Goal: Use online tool/utility: Utilize a website feature to perform a specific function

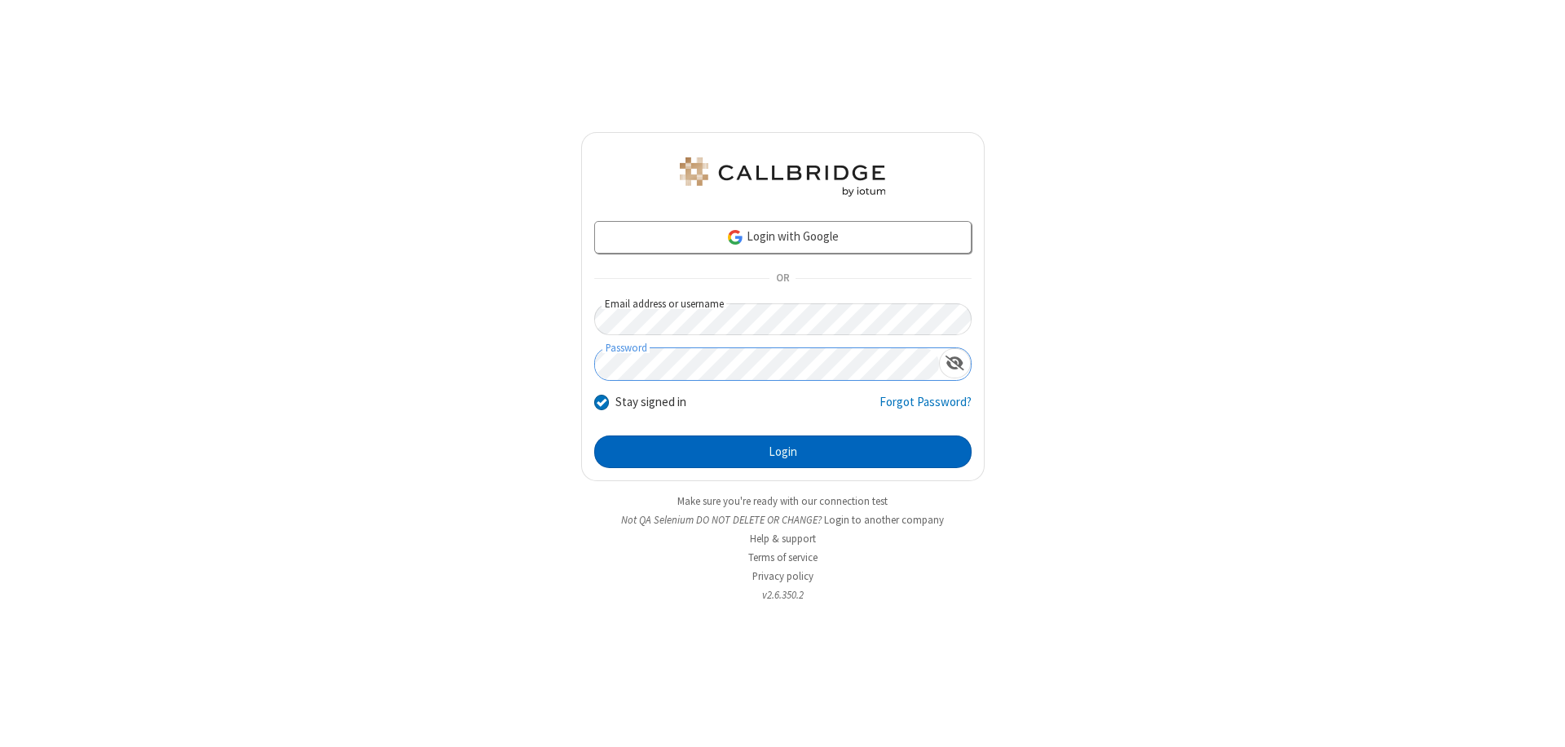
click at [782, 452] on button "Login" at bounding box center [782, 451] width 377 height 33
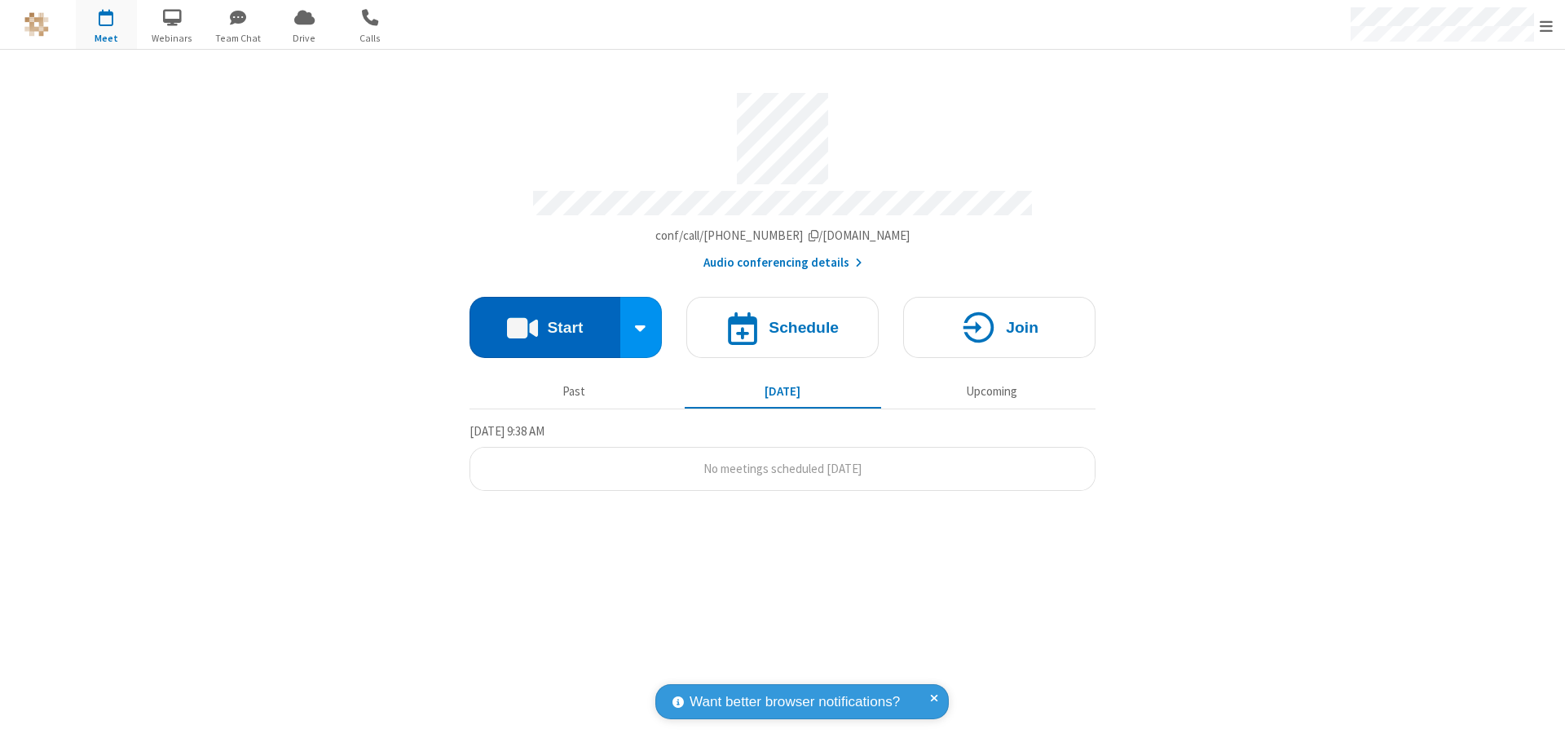
click at [544, 320] on button "Start" at bounding box center [544, 327] width 151 height 61
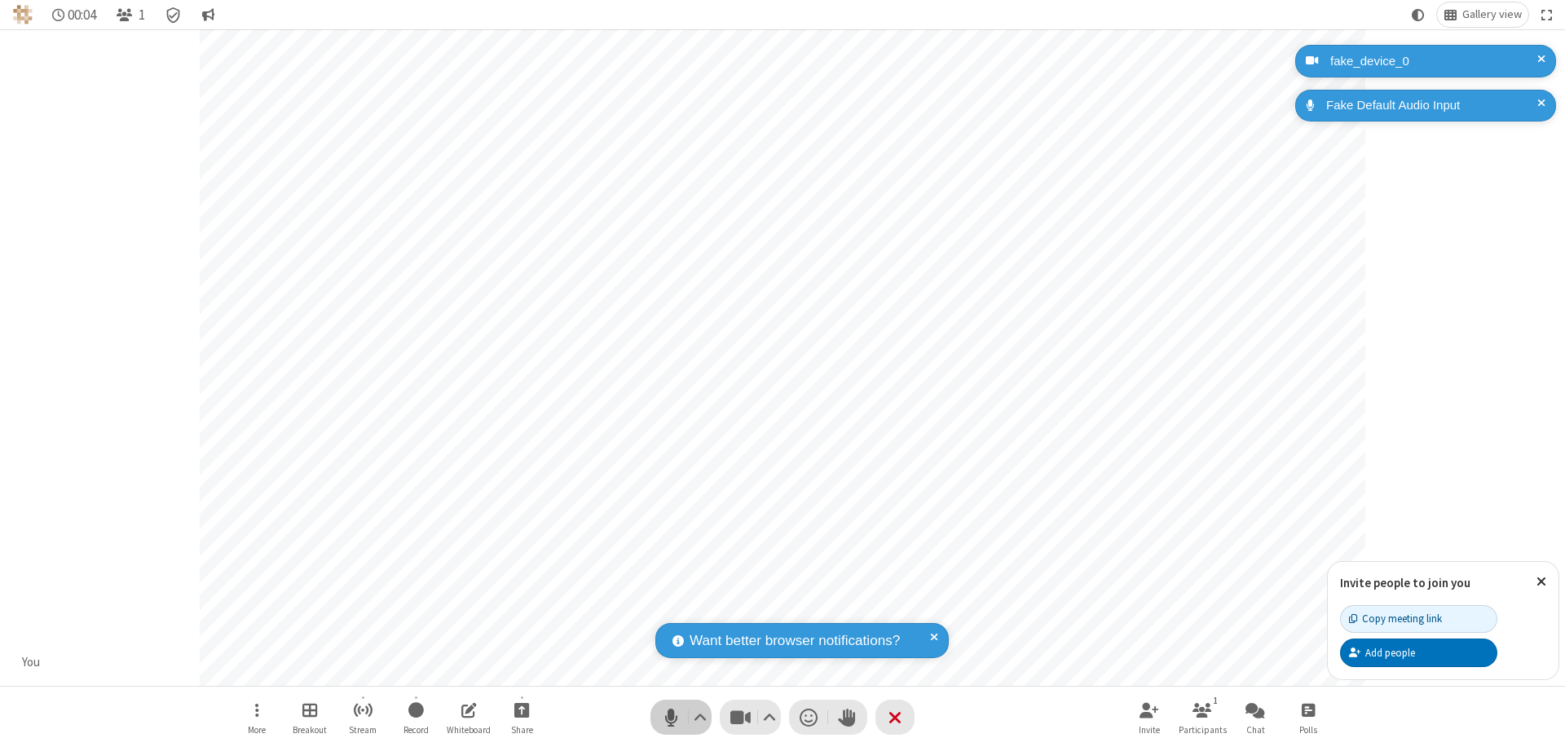
click at [671, 716] on span "Mute (⌘+Shift+A)" at bounding box center [671, 717] width 24 height 24
click at [671, 716] on span "Unmute (⌘+Shift+A)" at bounding box center [671, 717] width 24 height 24
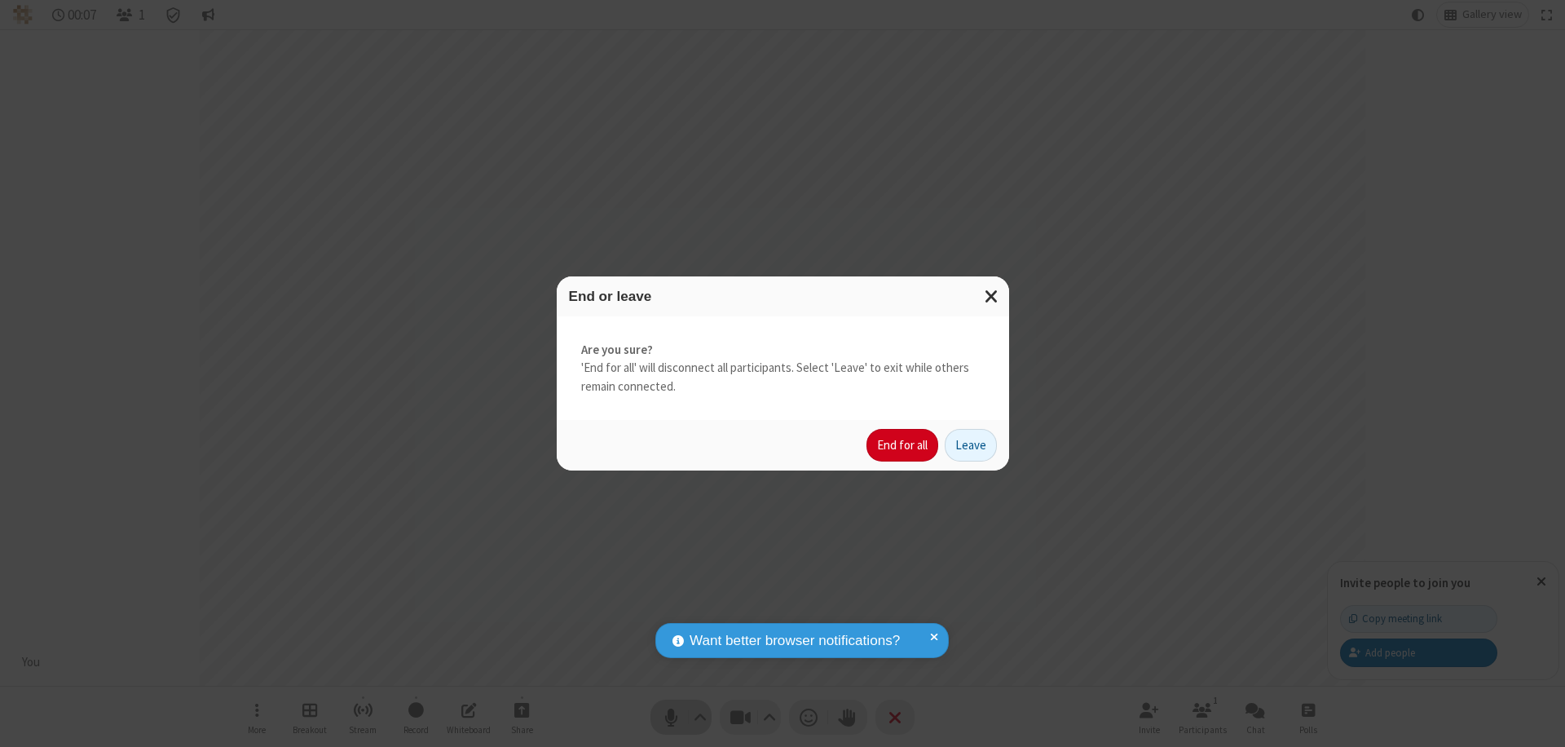
click at [903, 445] on button "End for all" at bounding box center [902, 445] width 72 height 33
